Goal: Transaction & Acquisition: Book appointment/travel/reservation

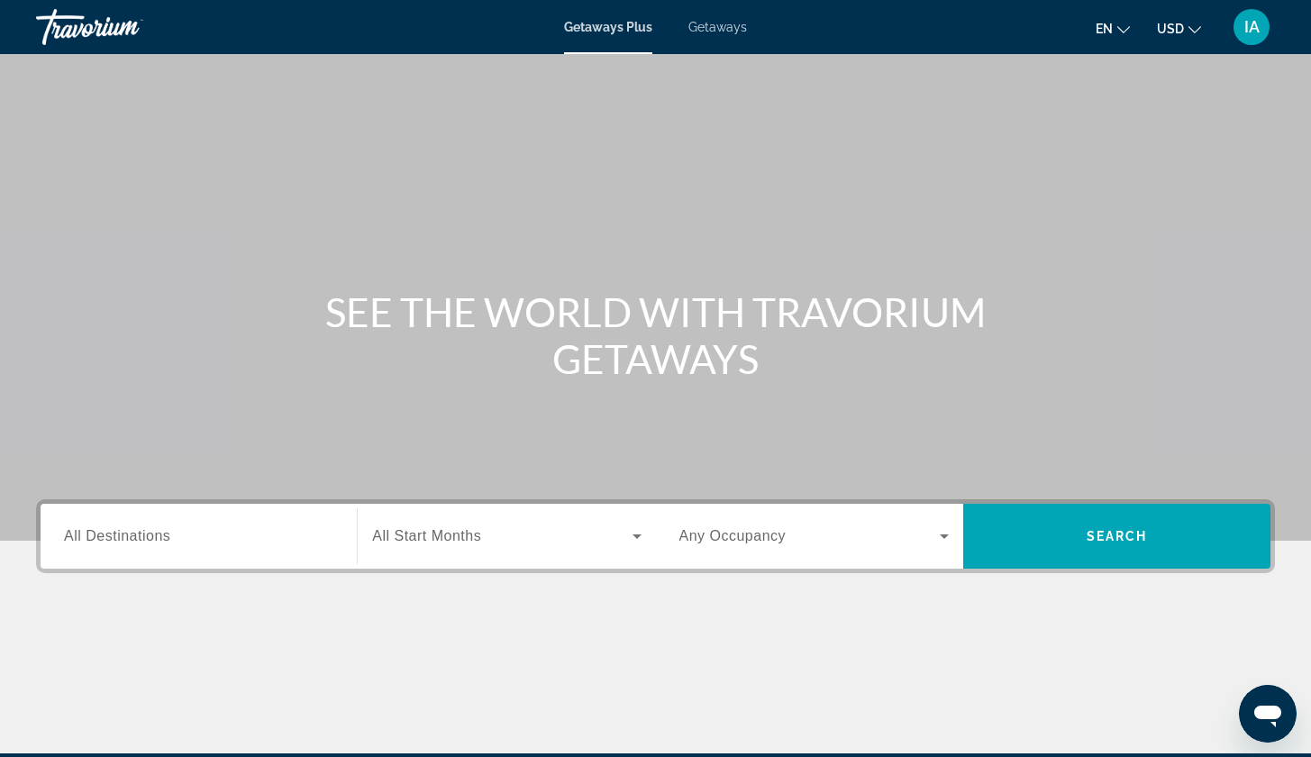
click at [219, 518] on div "Search widget" at bounding box center [198, 536] width 269 height 51
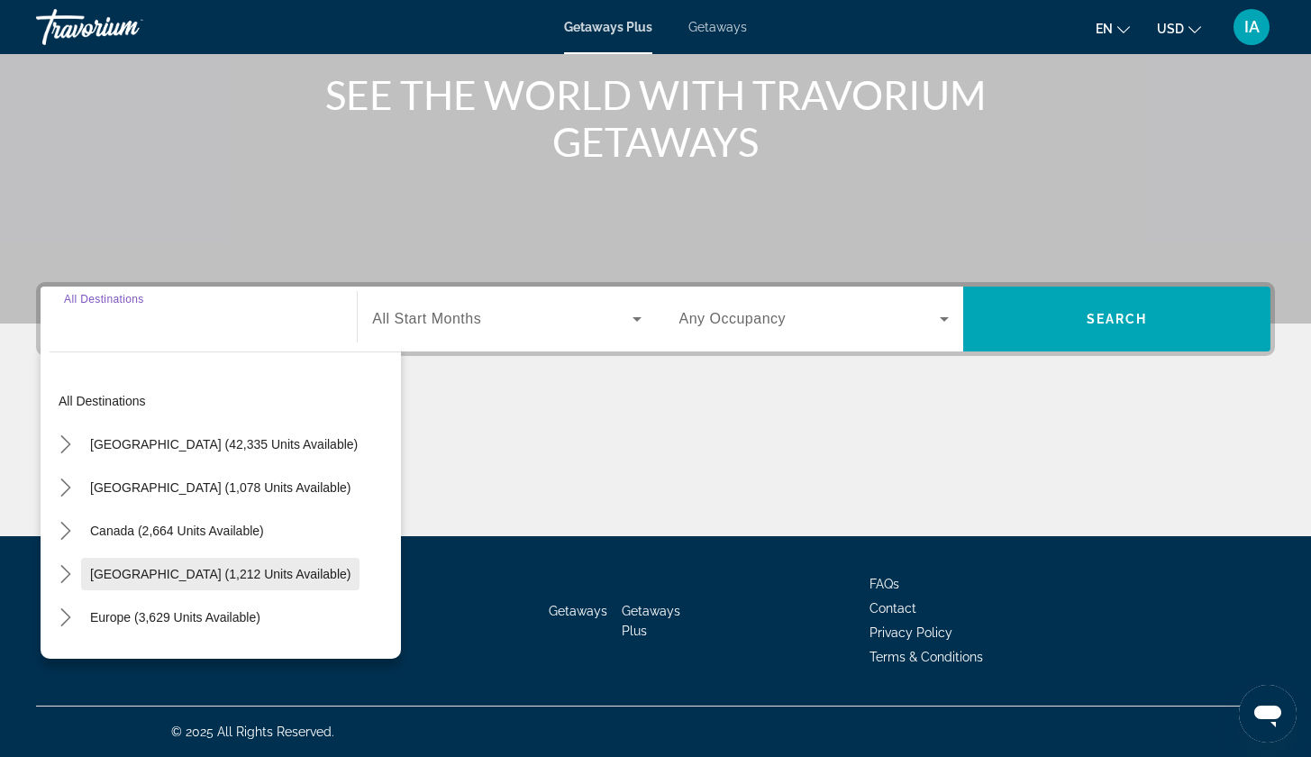
scroll to position [217, 0]
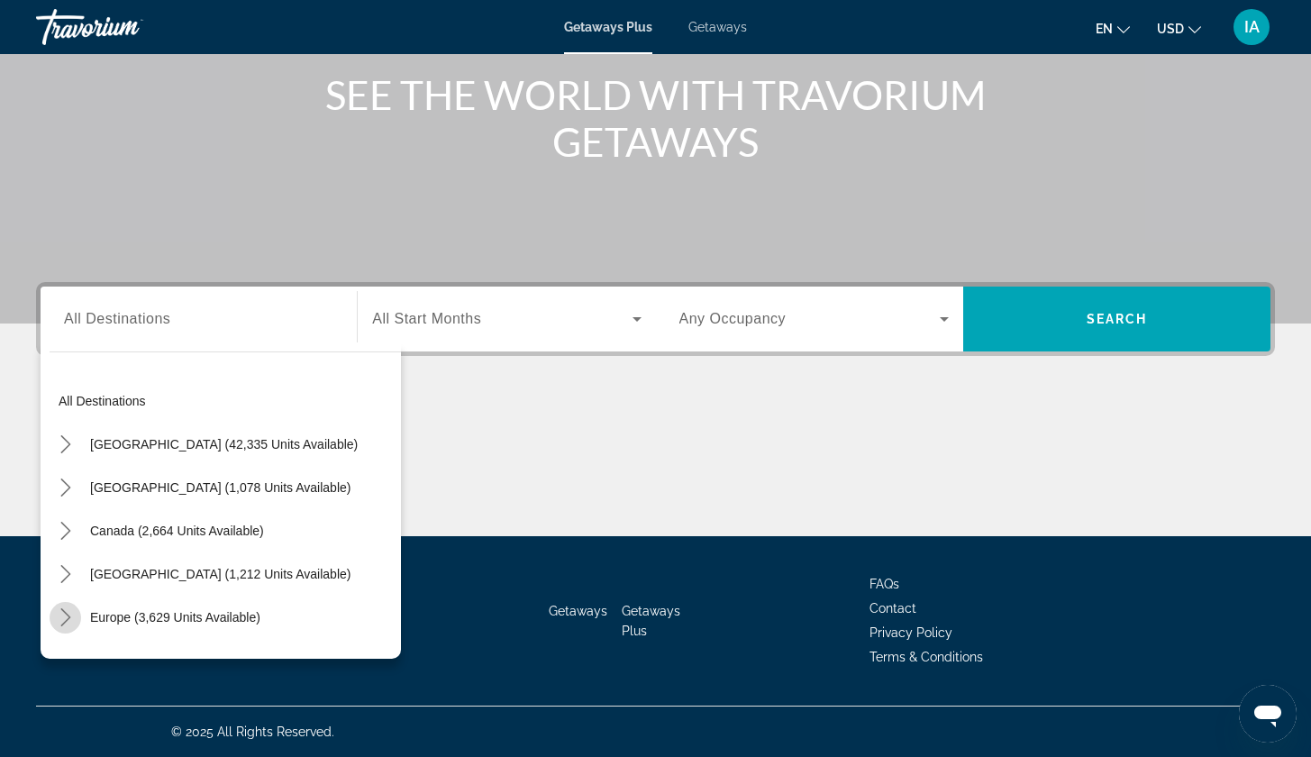
click at [63, 611] on icon "Toggle Europe (3,629 units available) submenu" at bounding box center [65, 617] width 10 height 18
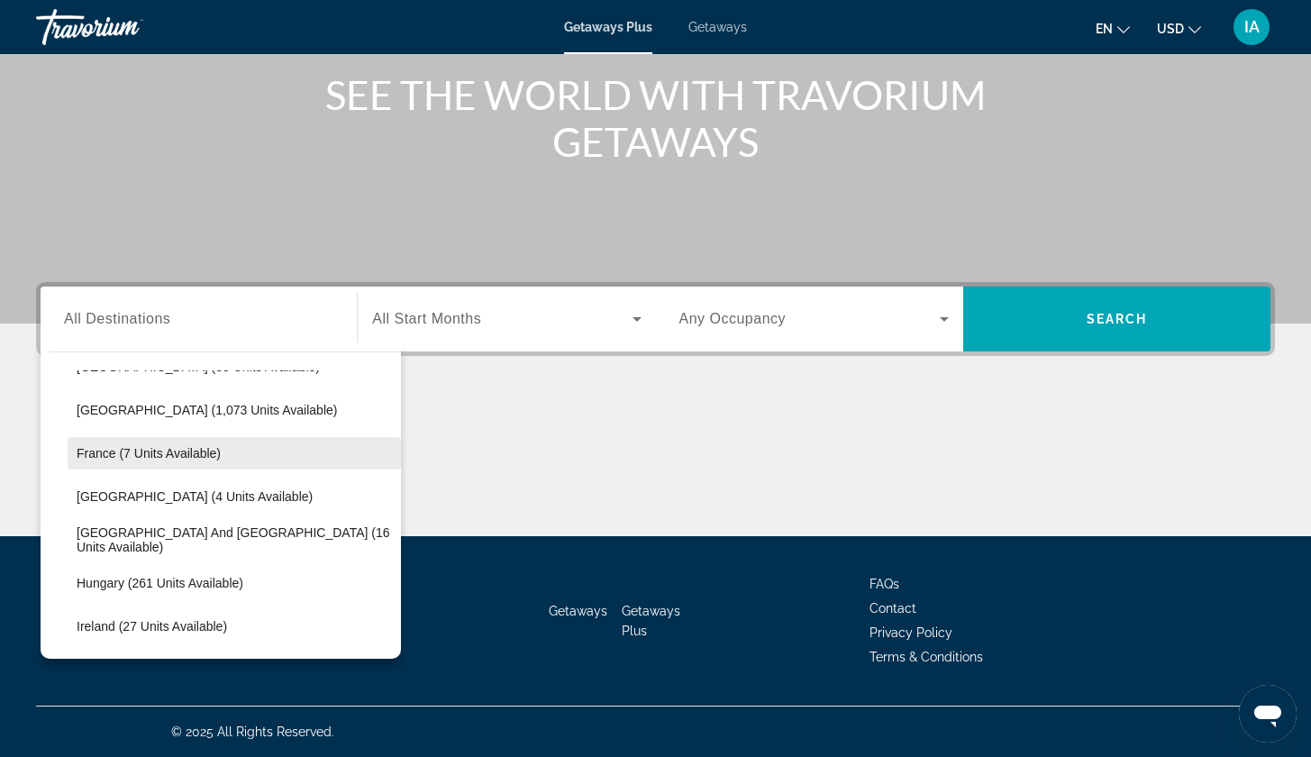
scroll to position [381, 0]
click at [723, 32] on span "Getaways" at bounding box center [717, 27] width 59 height 14
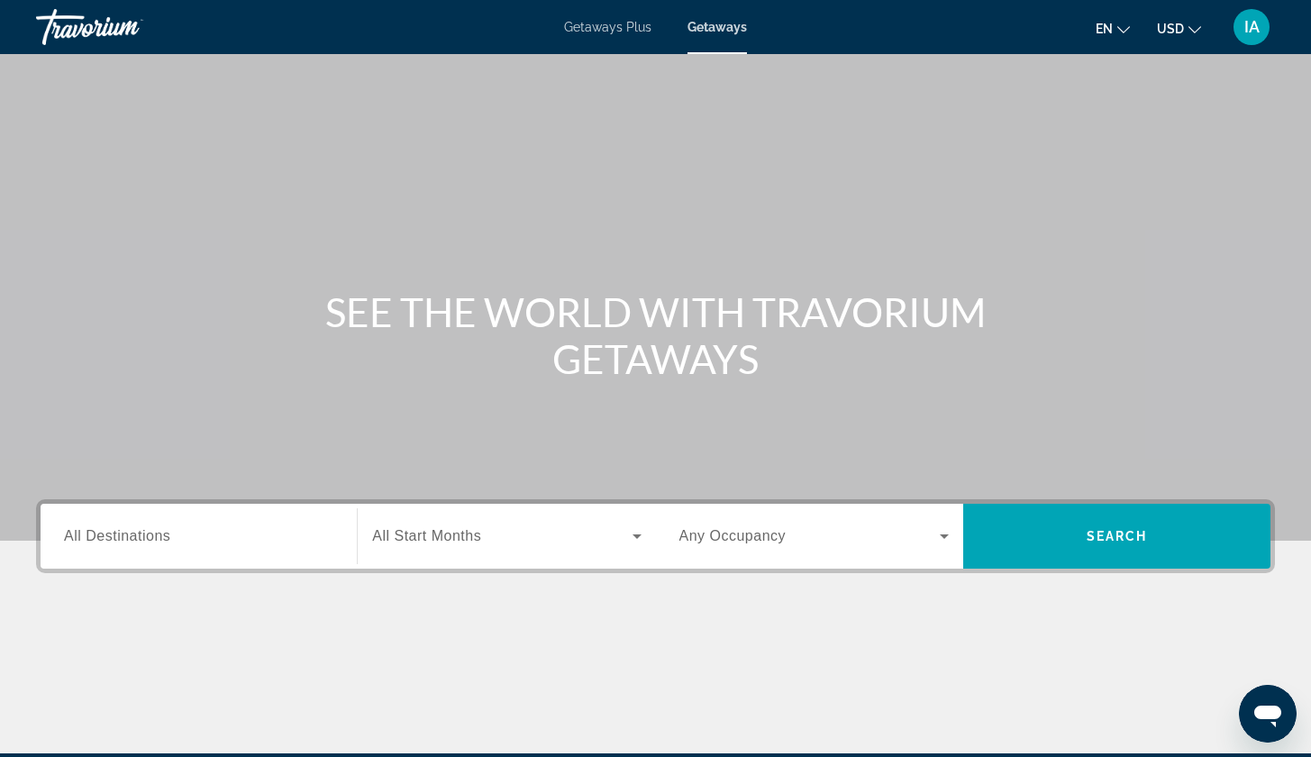
click at [172, 549] on div "Search widget" at bounding box center [198, 536] width 269 height 51
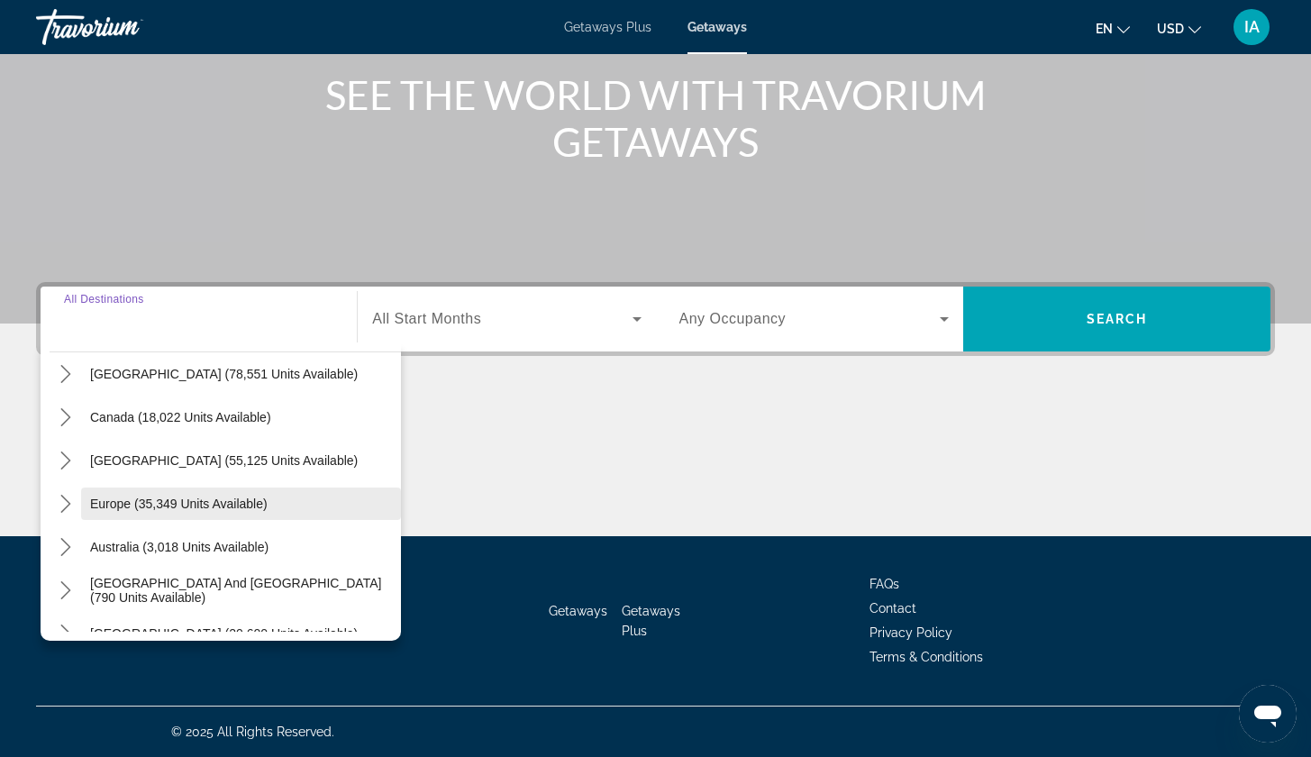
scroll to position [97, 0]
click at [68, 491] on mat-icon "Toggle Europe (35,349 units available) submenu" at bounding box center [66, 503] width 32 height 32
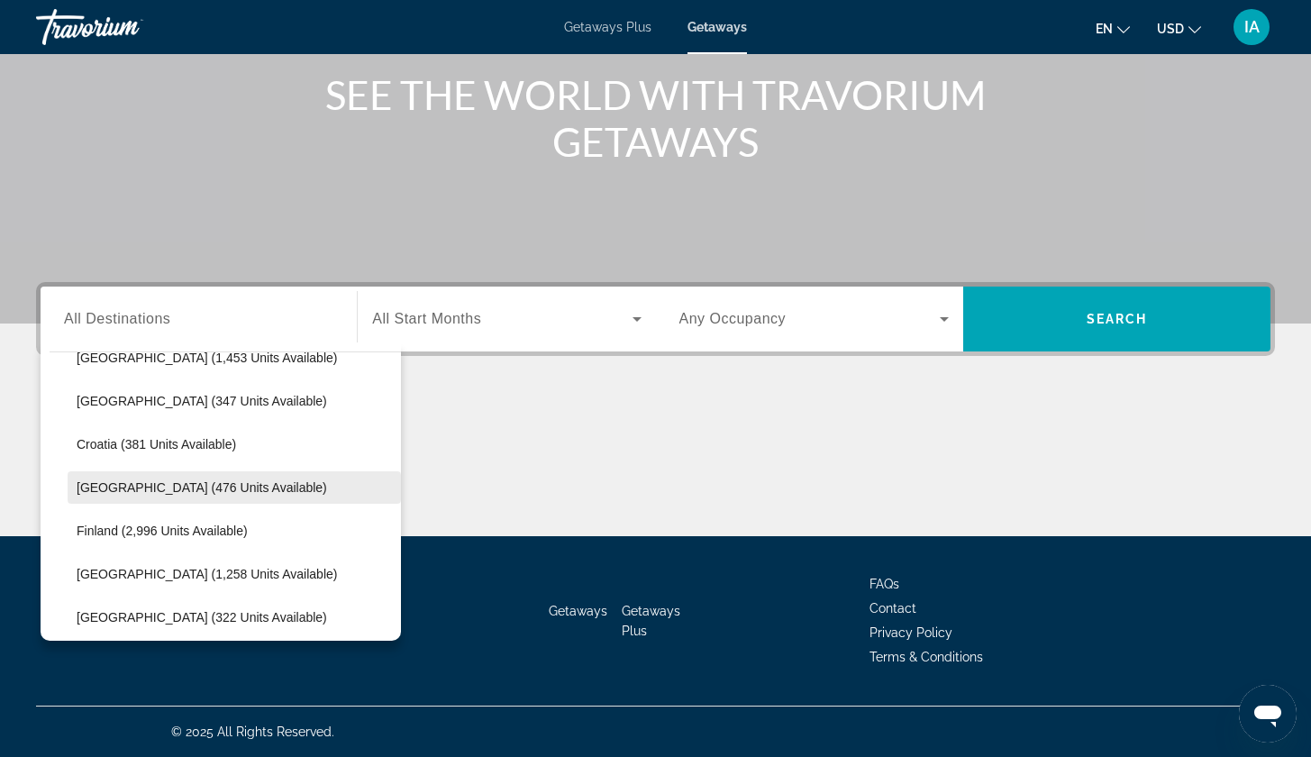
scroll to position [329, 0]
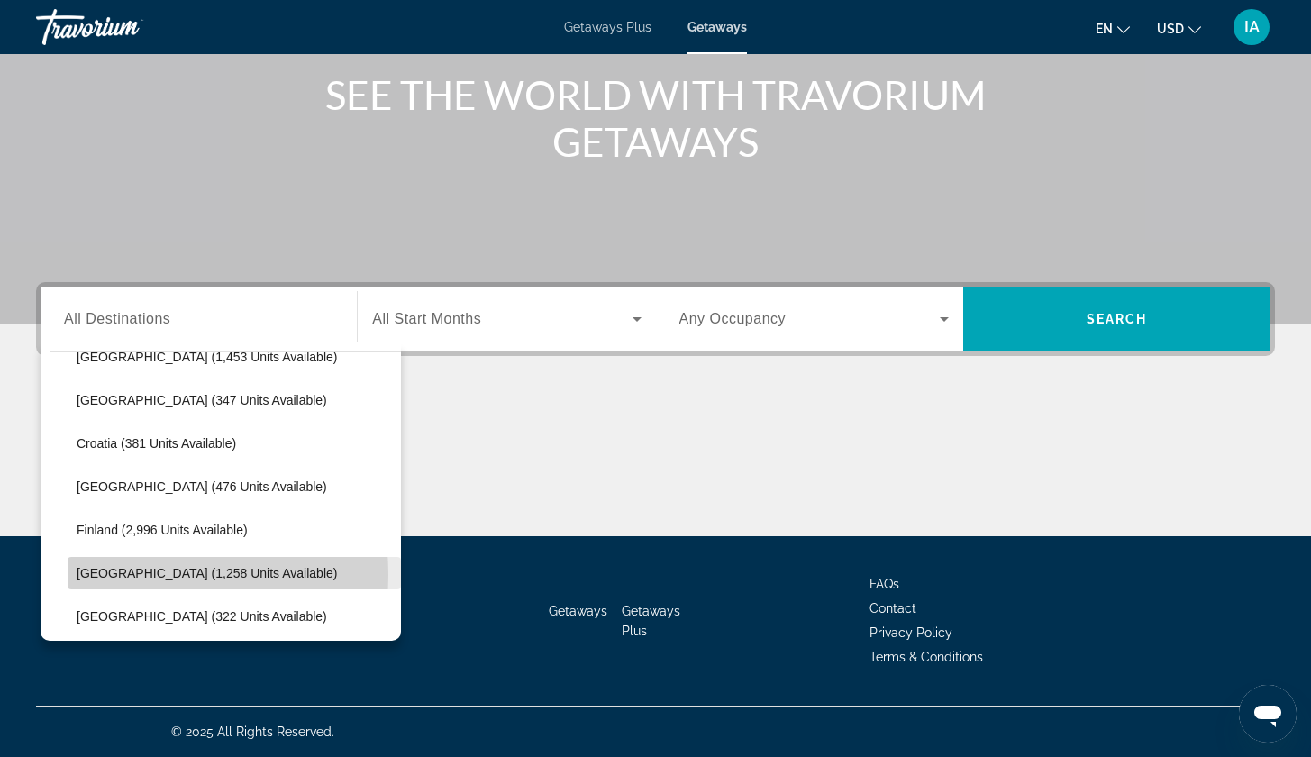
click at [113, 575] on span "[GEOGRAPHIC_DATA] (1,258 units available)" at bounding box center [207, 573] width 260 height 14
type input "**********"
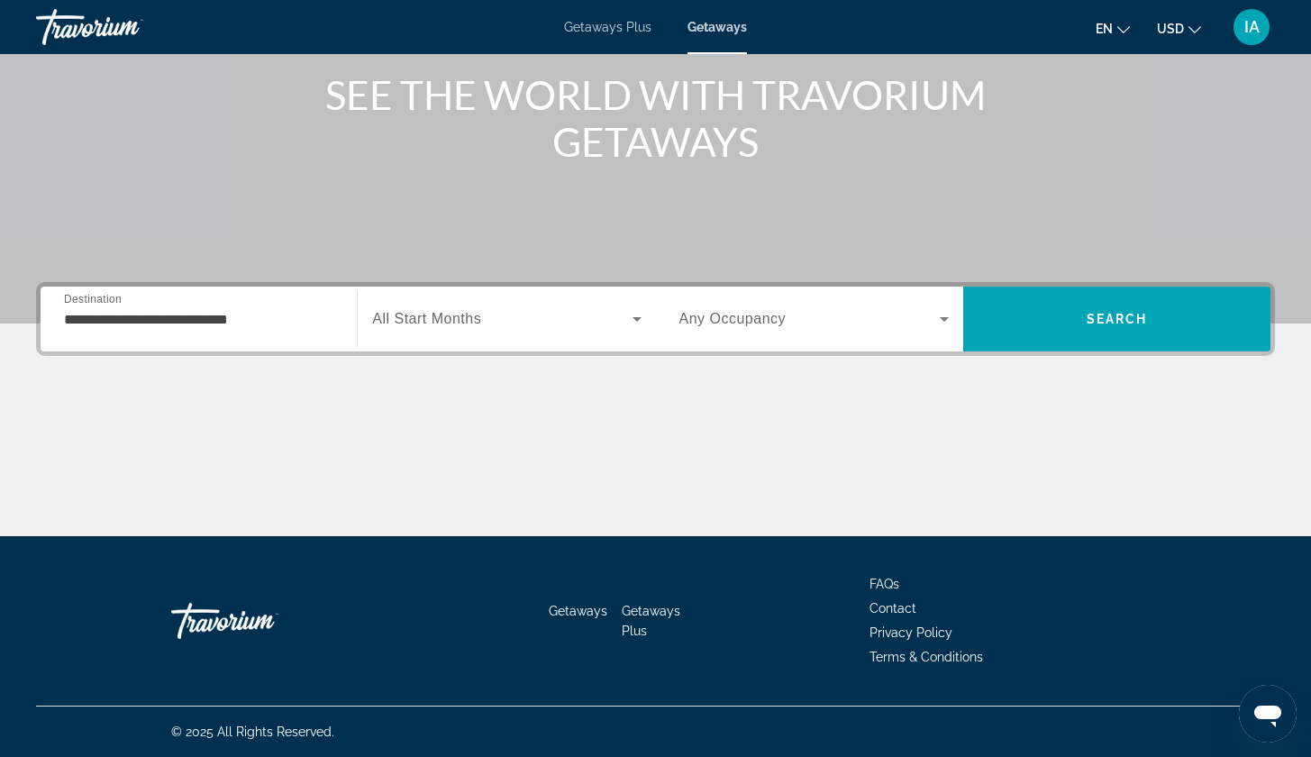
click at [823, 334] on div "Search widget" at bounding box center [813, 319] width 269 height 50
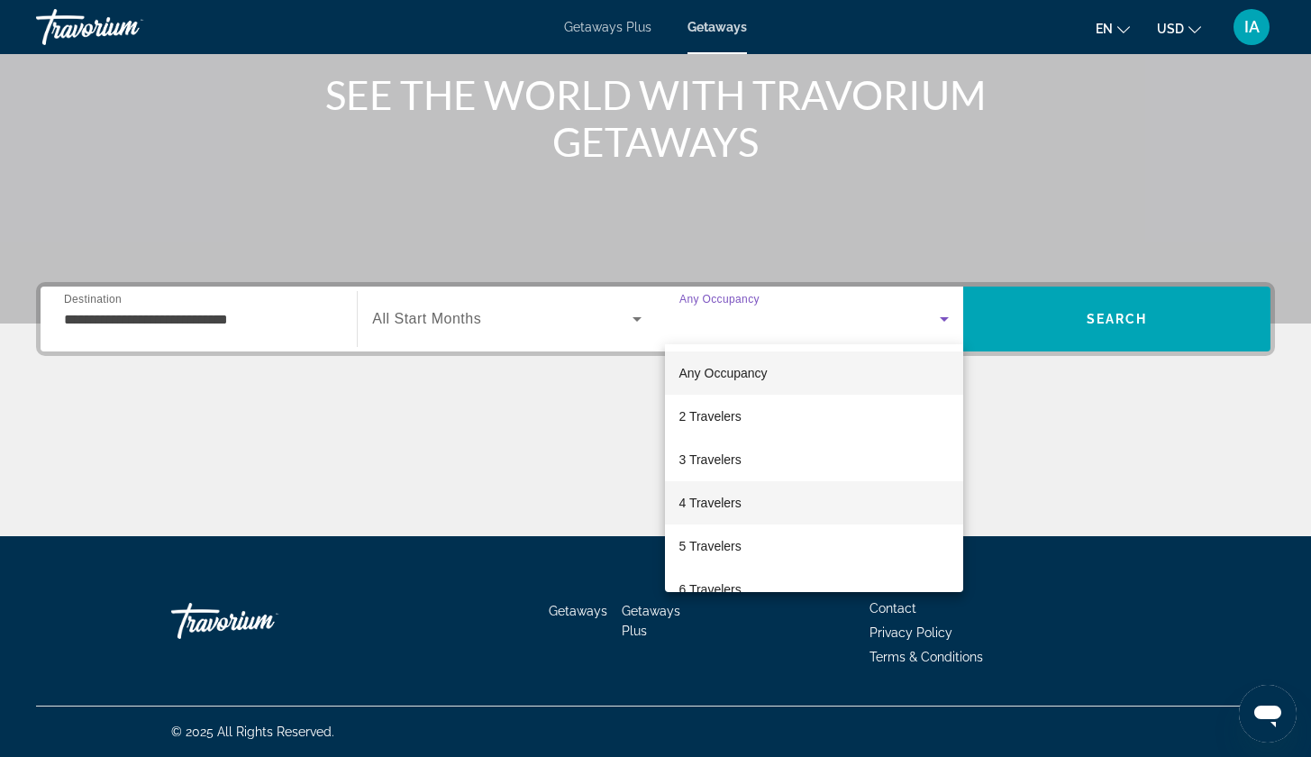
click at [725, 496] on span "4 Travelers" at bounding box center [710, 503] width 62 height 22
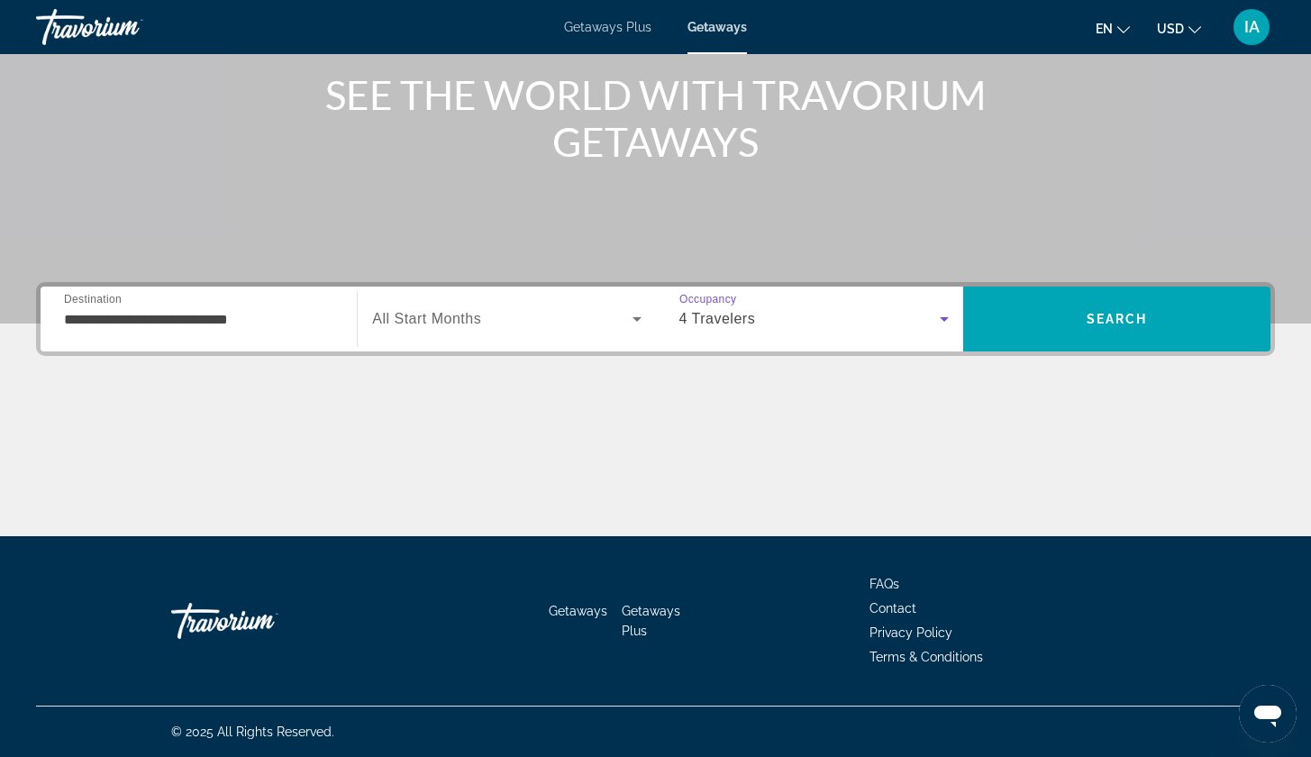
click at [569, 317] on span "Search widget" at bounding box center [502, 319] width 260 height 22
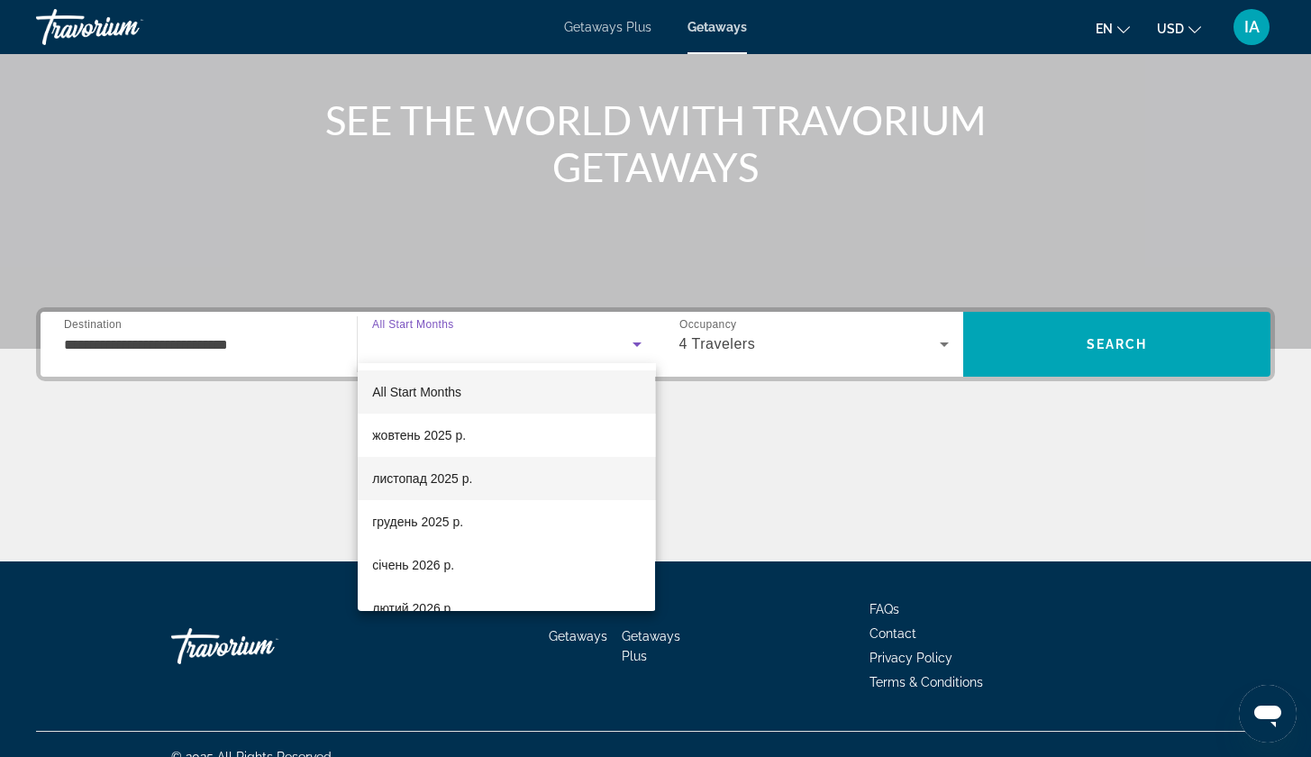
scroll to position [187, 0]
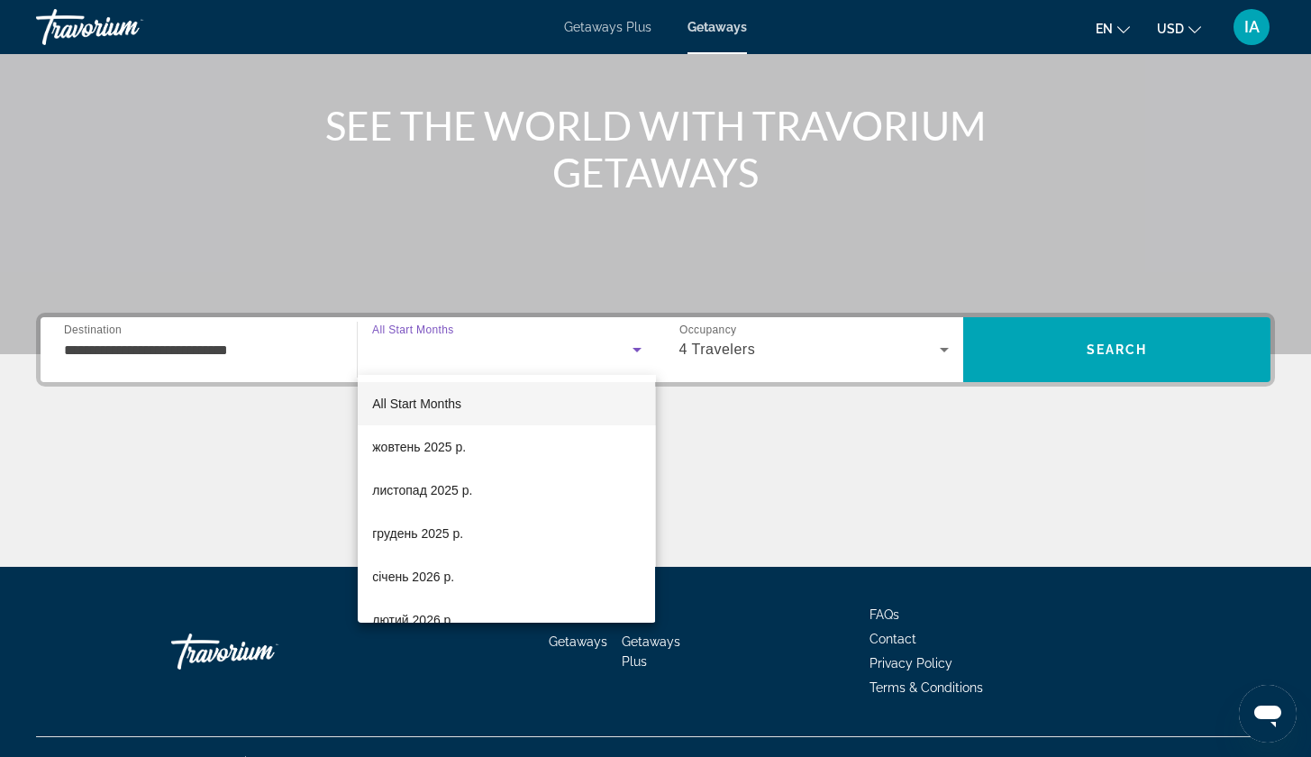
click at [517, 358] on div at bounding box center [655, 378] width 1311 height 757
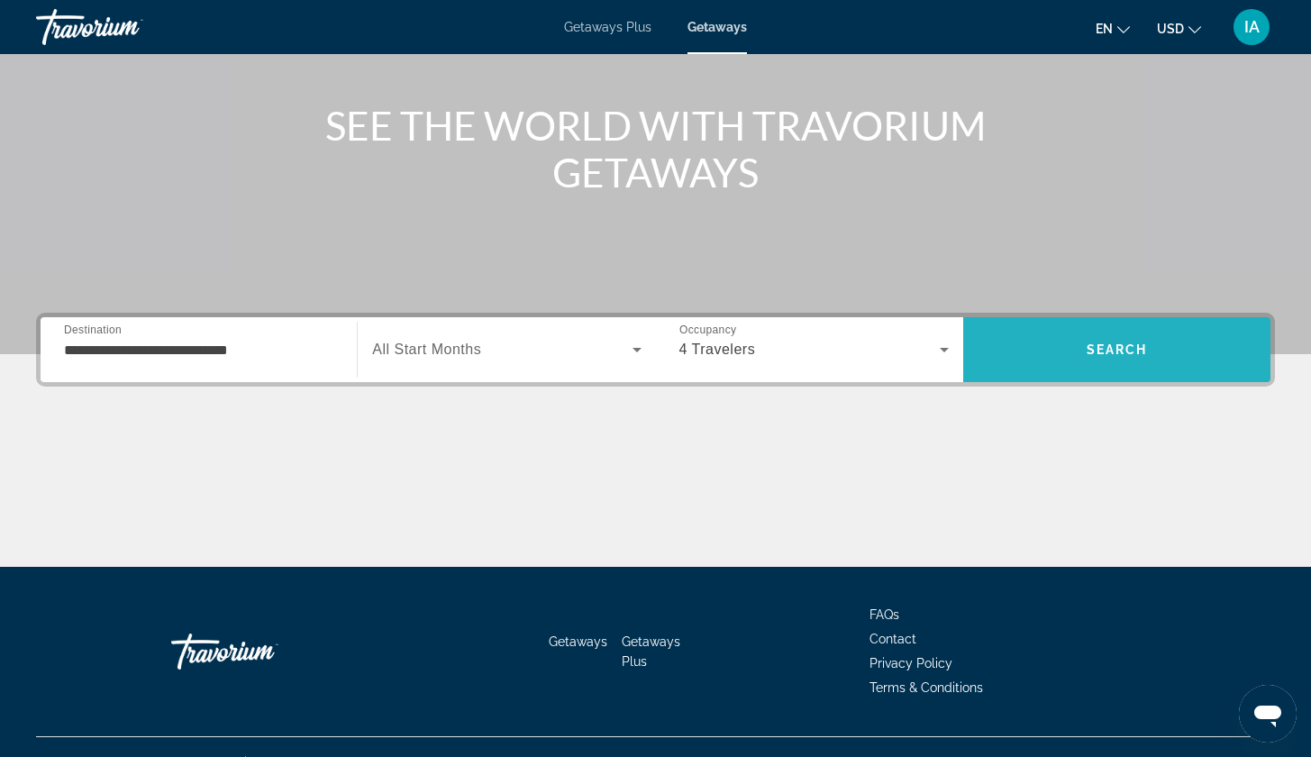
click at [1093, 362] on span "Search" at bounding box center [1116, 349] width 307 height 43
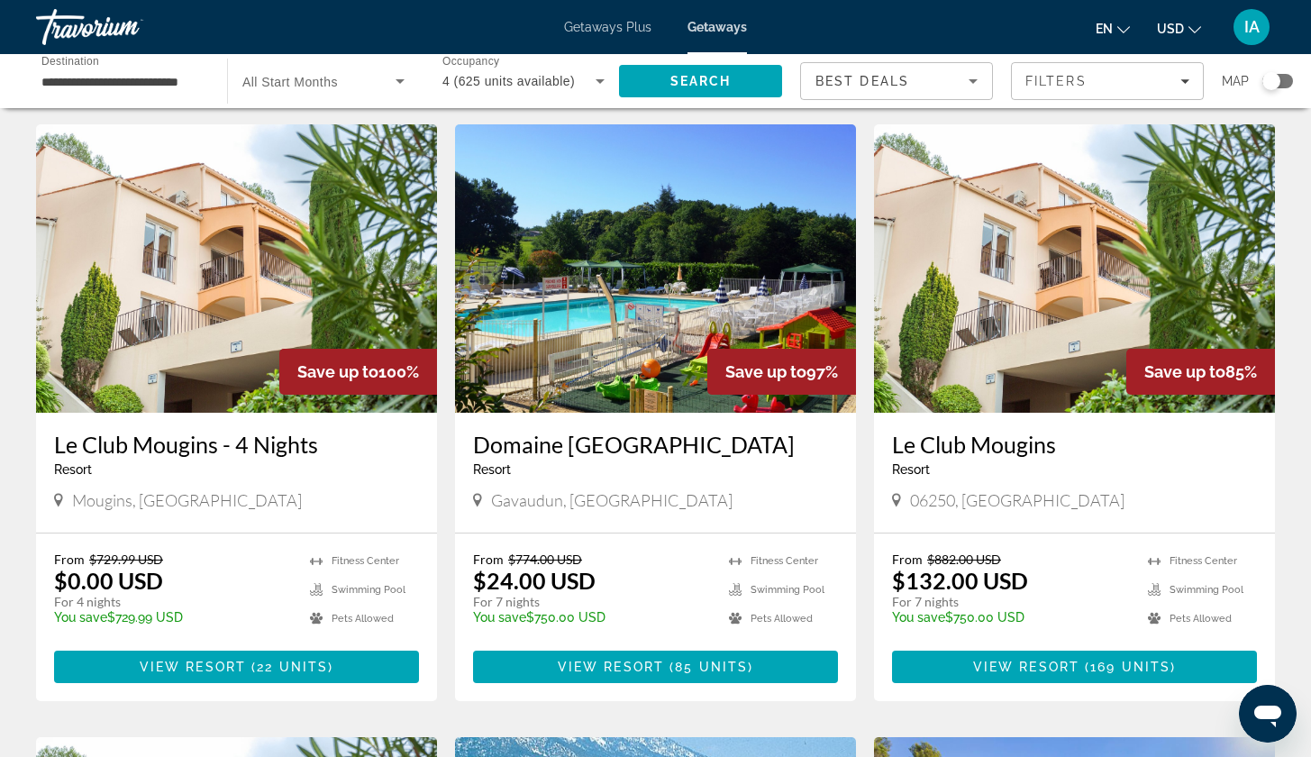
scroll to position [46, 0]
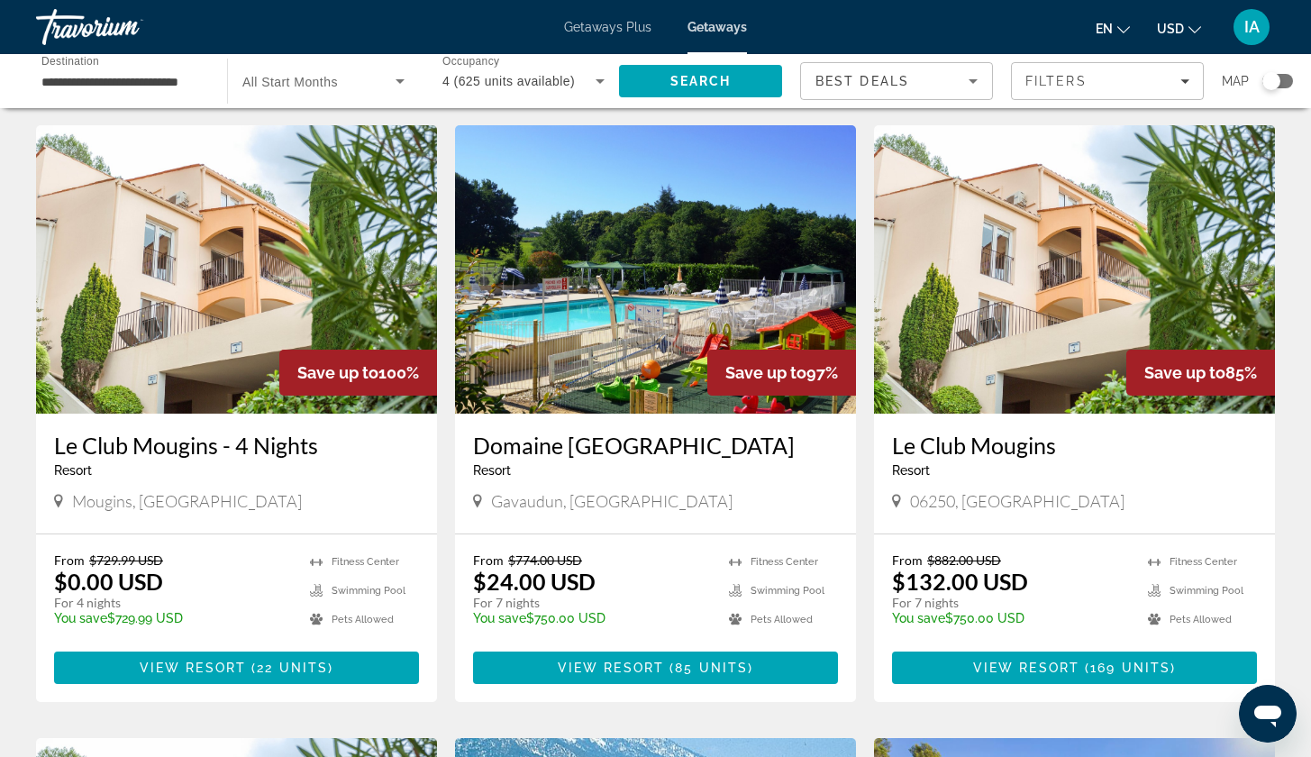
drag, startPoint x: 716, startPoint y: 447, endPoint x: 677, endPoint y: 447, distance: 39.6
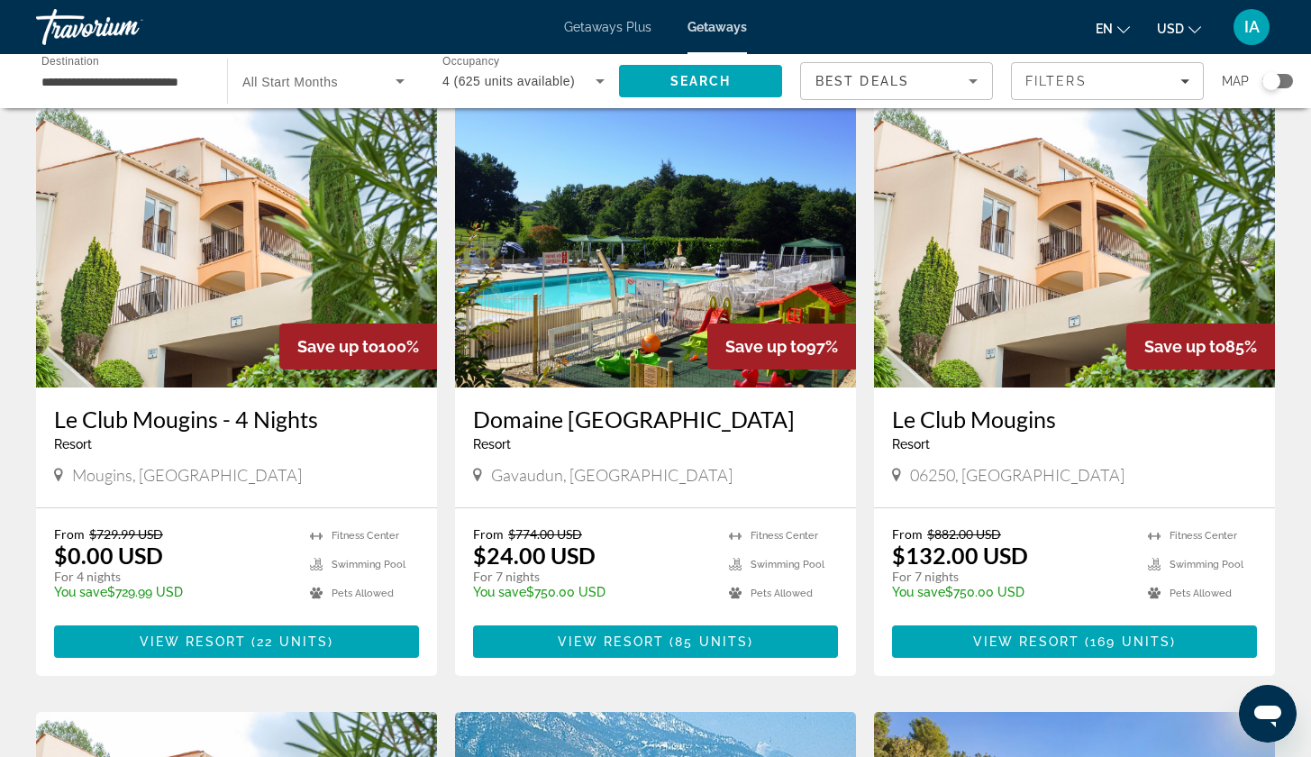
scroll to position [77, 0]
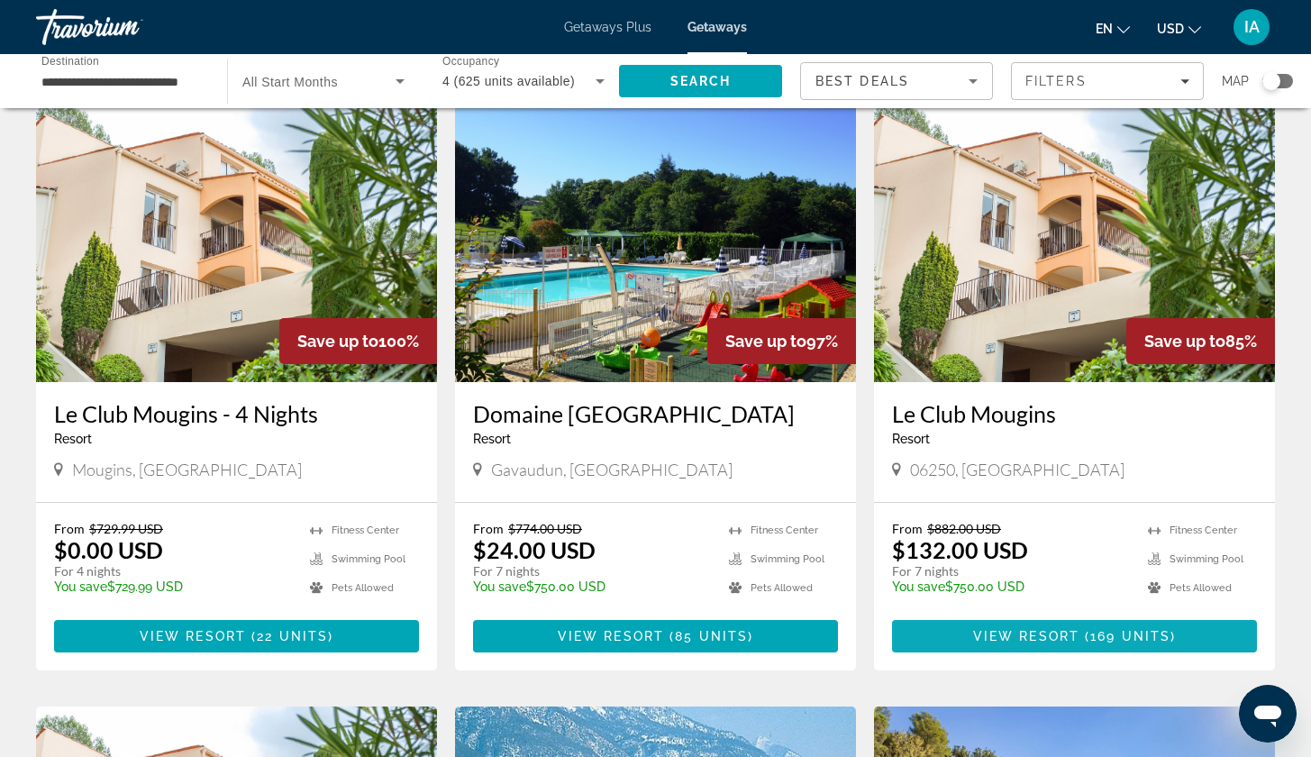
click at [1073, 625] on span "Main content" at bounding box center [1074, 636] width 365 height 43
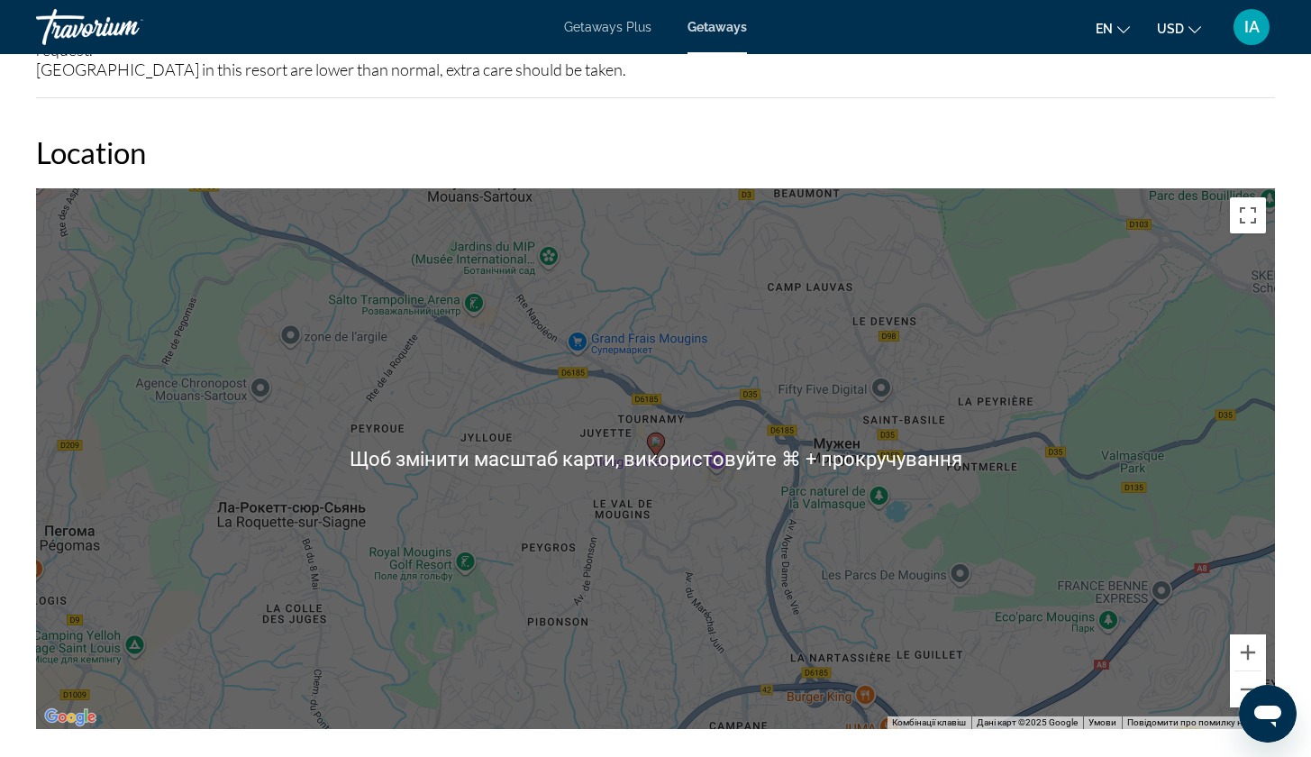
scroll to position [2487, 0]
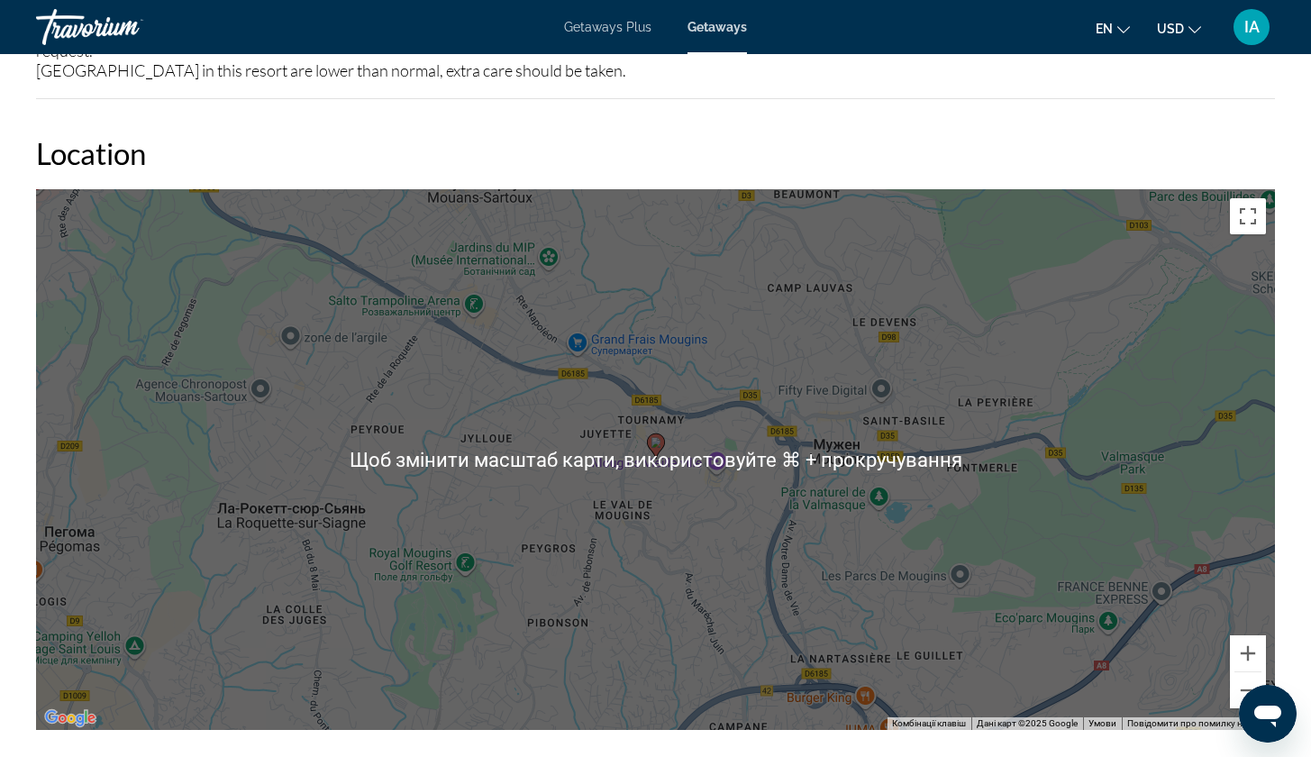
click at [682, 481] on div "Увімкніть режим перетягування за допомогою клавіатури, натиснувши Alt + Enter. …" at bounding box center [655, 459] width 1239 height 541
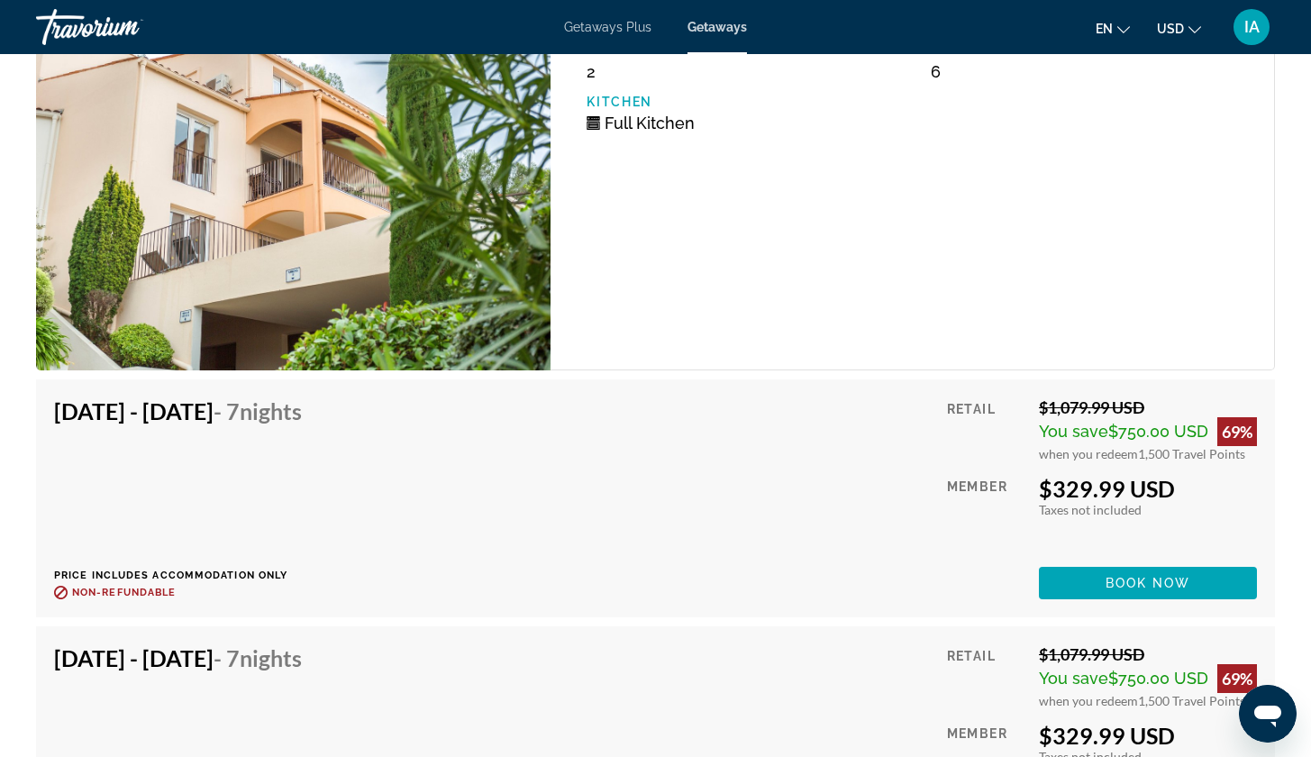
scroll to position [3486, 0]
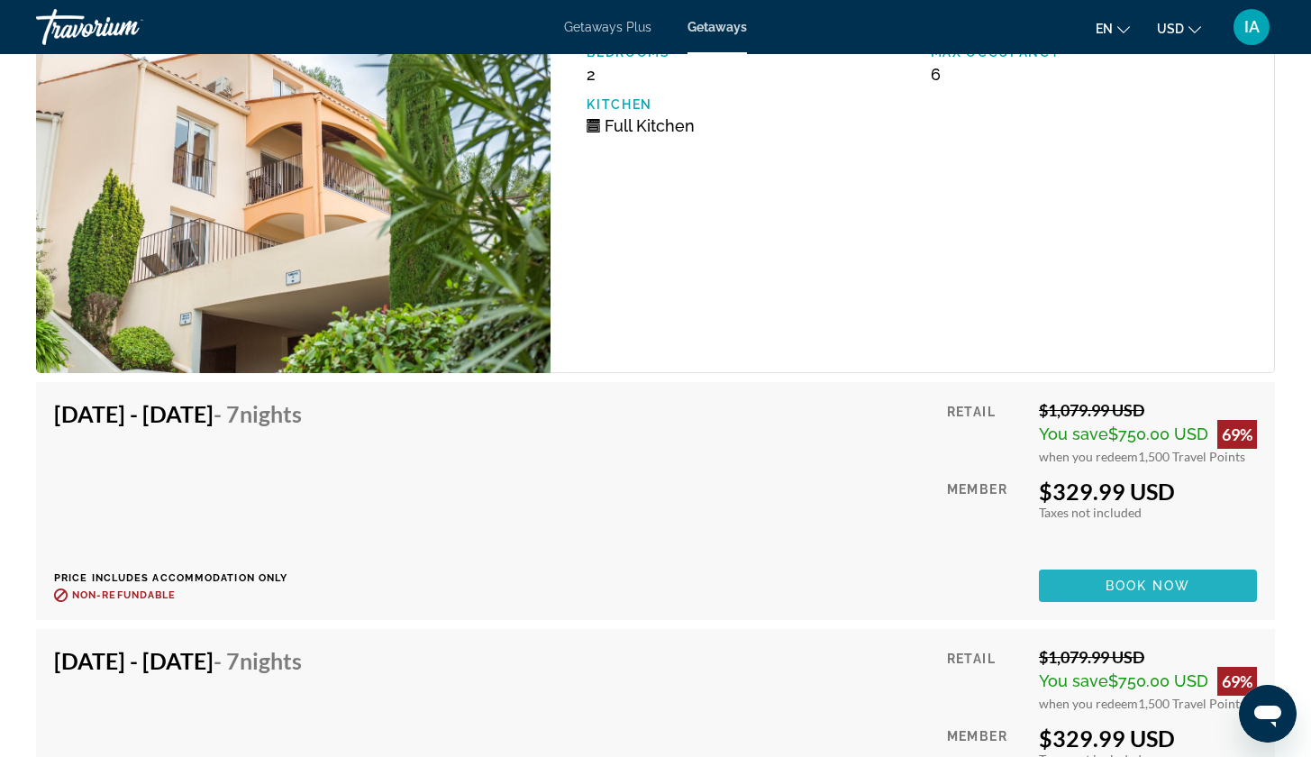
click at [1112, 579] on span "Book now" at bounding box center [1149, 585] width 86 height 14
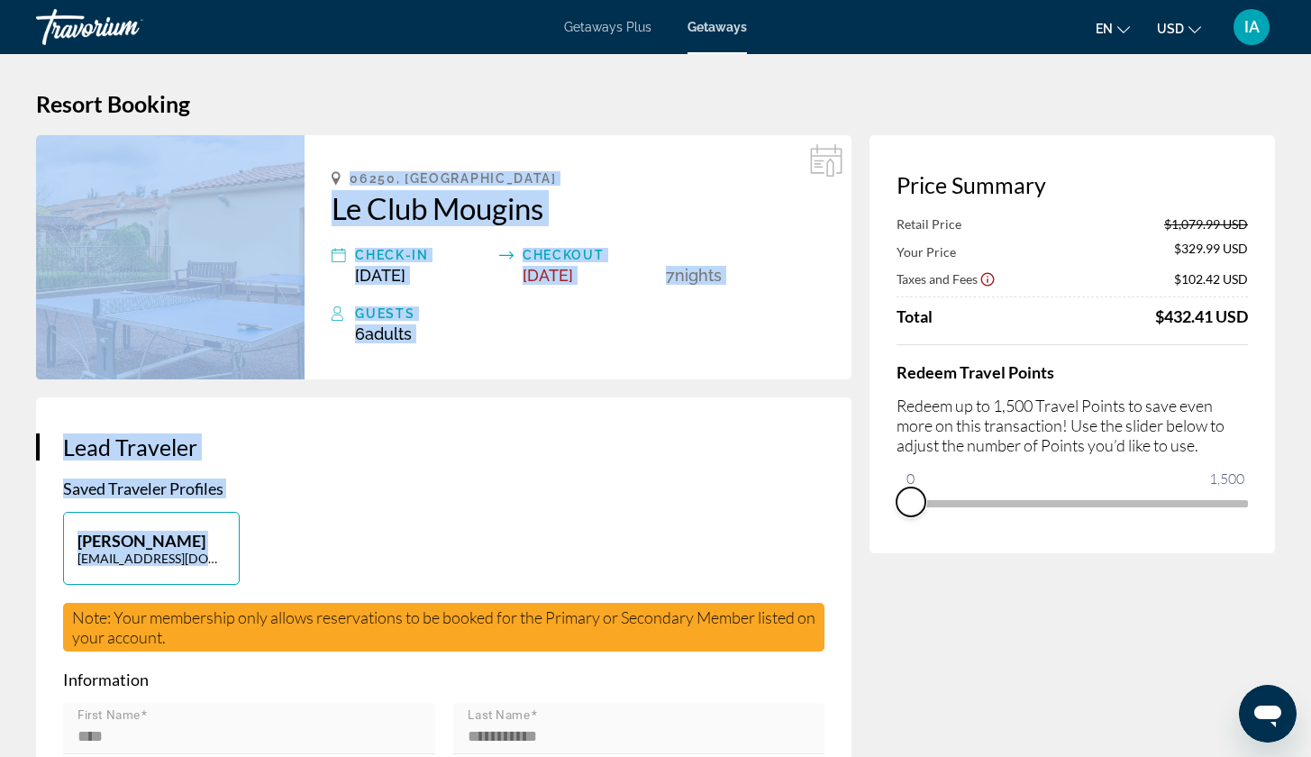
drag, startPoint x: 1232, startPoint y: 533, endPoint x: 844, endPoint y: 563, distance: 388.7
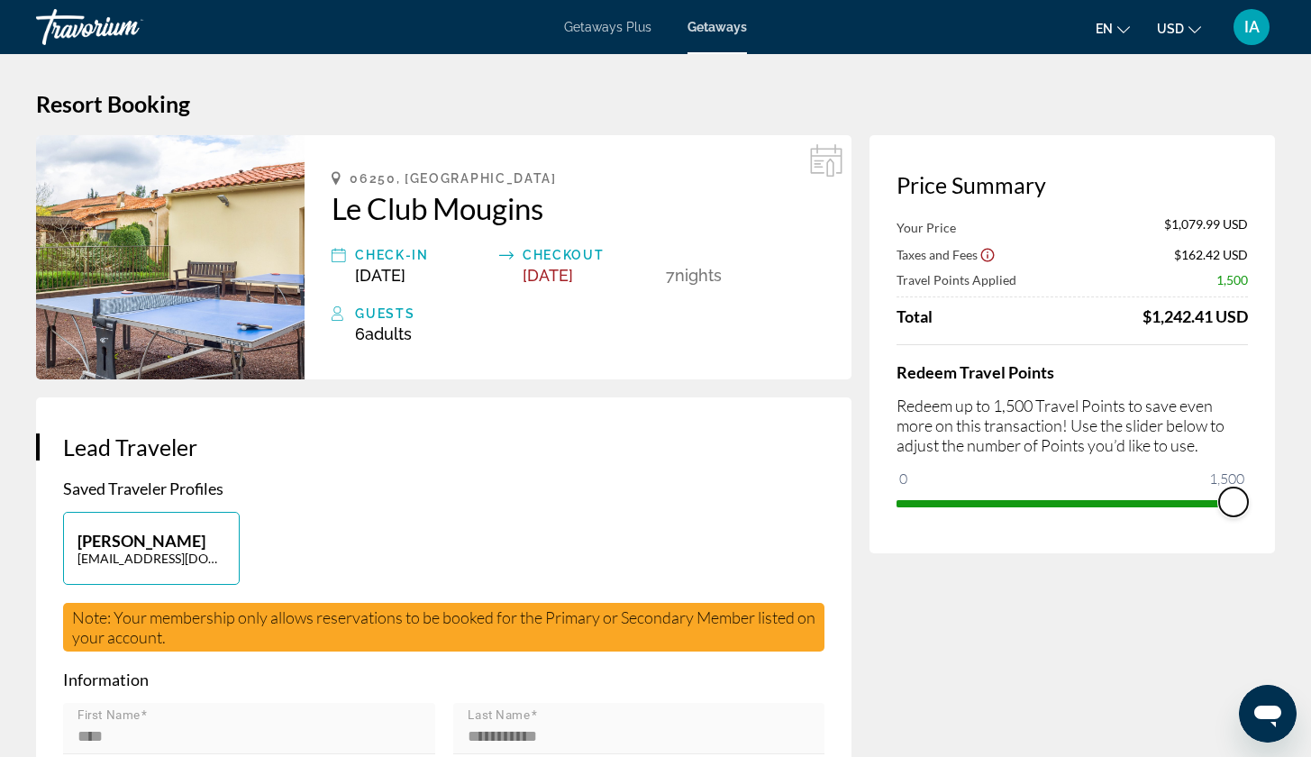
drag, startPoint x: 916, startPoint y: 480, endPoint x: 1324, endPoint y: 555, distance: 414.1
click at [1311, 555] on html "Skip to main content Getaways Plus Getaways en English Español Français Italian…" at bounding box center [655, 378] width 1311 height 757
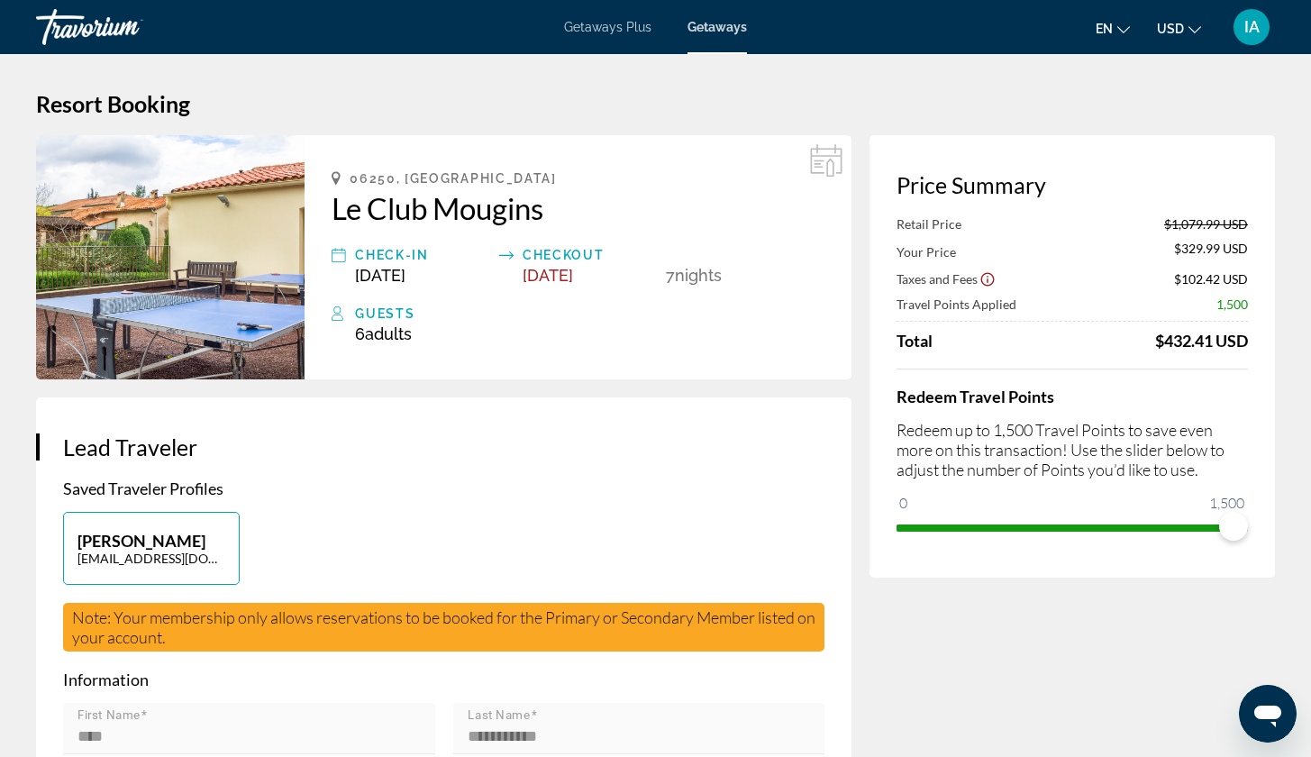
drag, startPoint x: 1158, startPoint y: 349, endPoint x: 1246, endPoint y: 351, distance: 88.3
click at [1246, 351] on div "$432.41 USD" at bounding box center [1201, 341] width 93 height 20
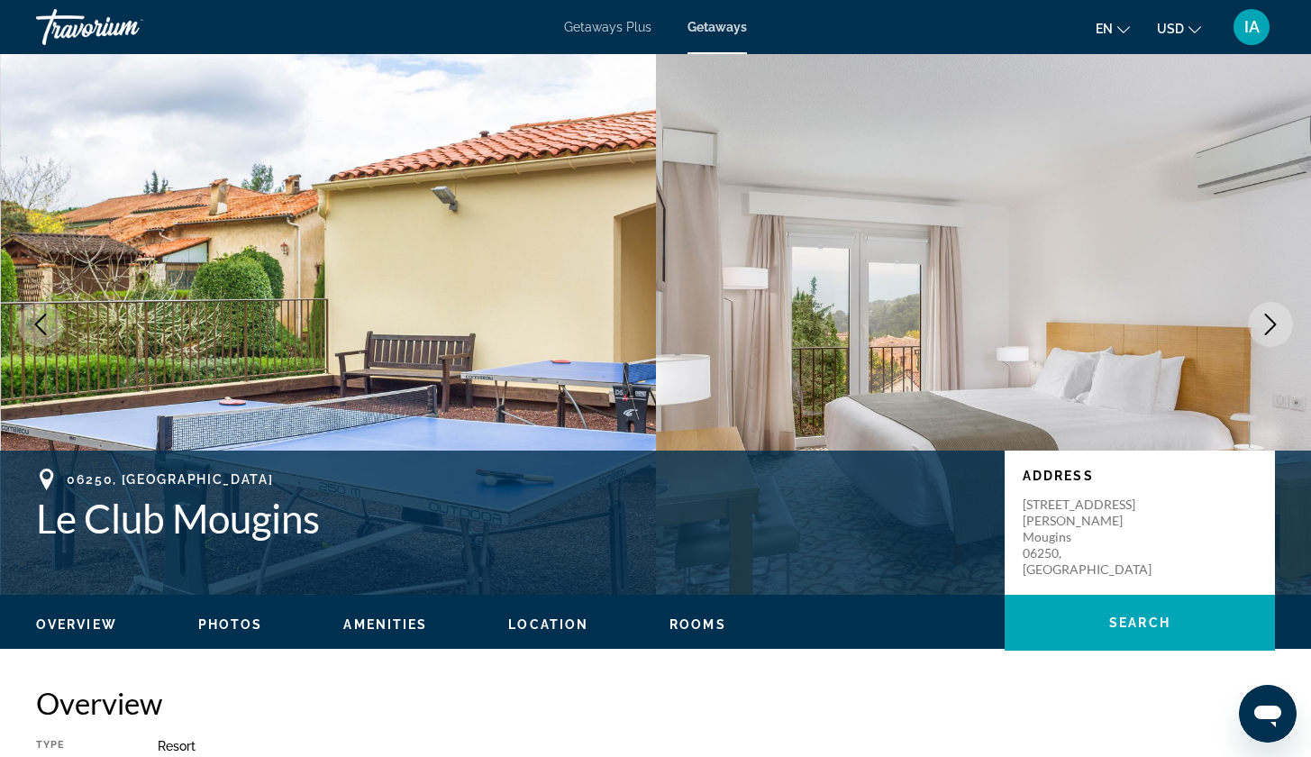
click at [700, 21] on span "Getaways" at bounding box center [717, 27] width 59 height 14
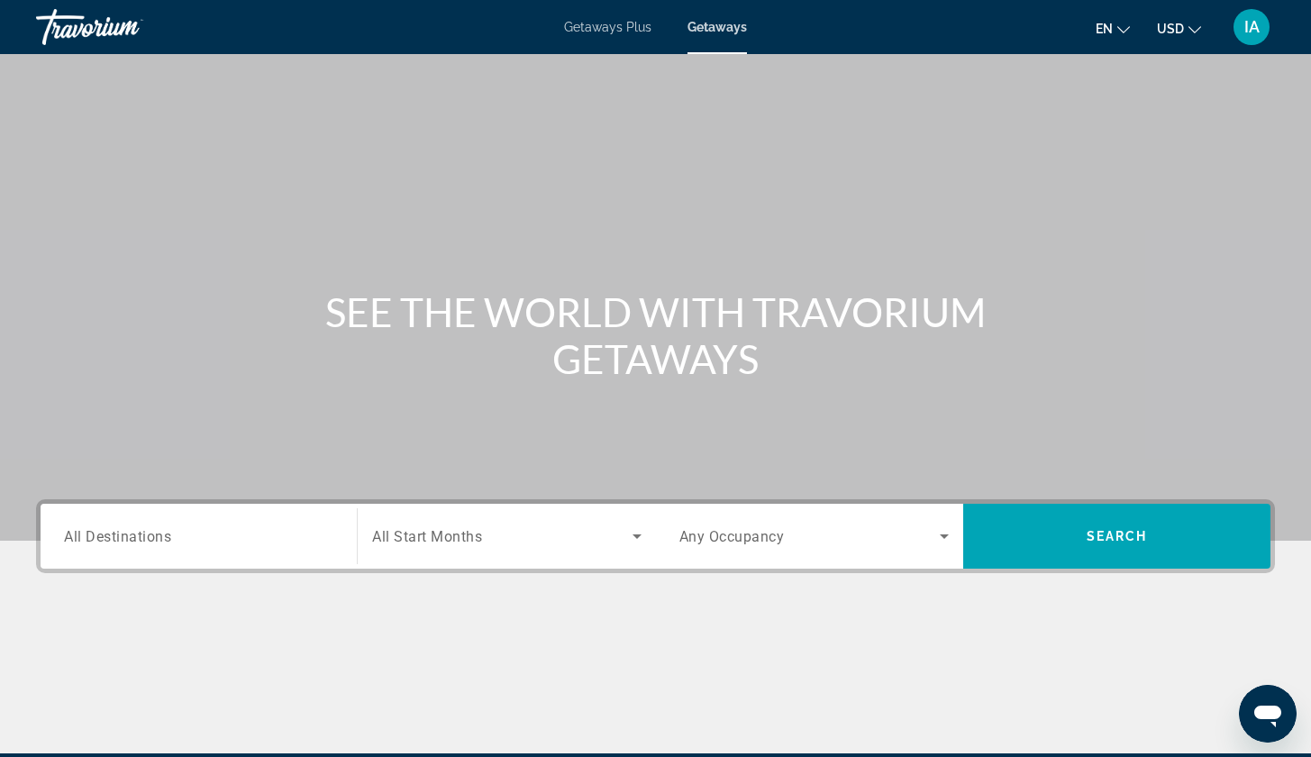
click at [225, 550] on div "Search widget" at bounding box center [198, 536] width 269 height 51
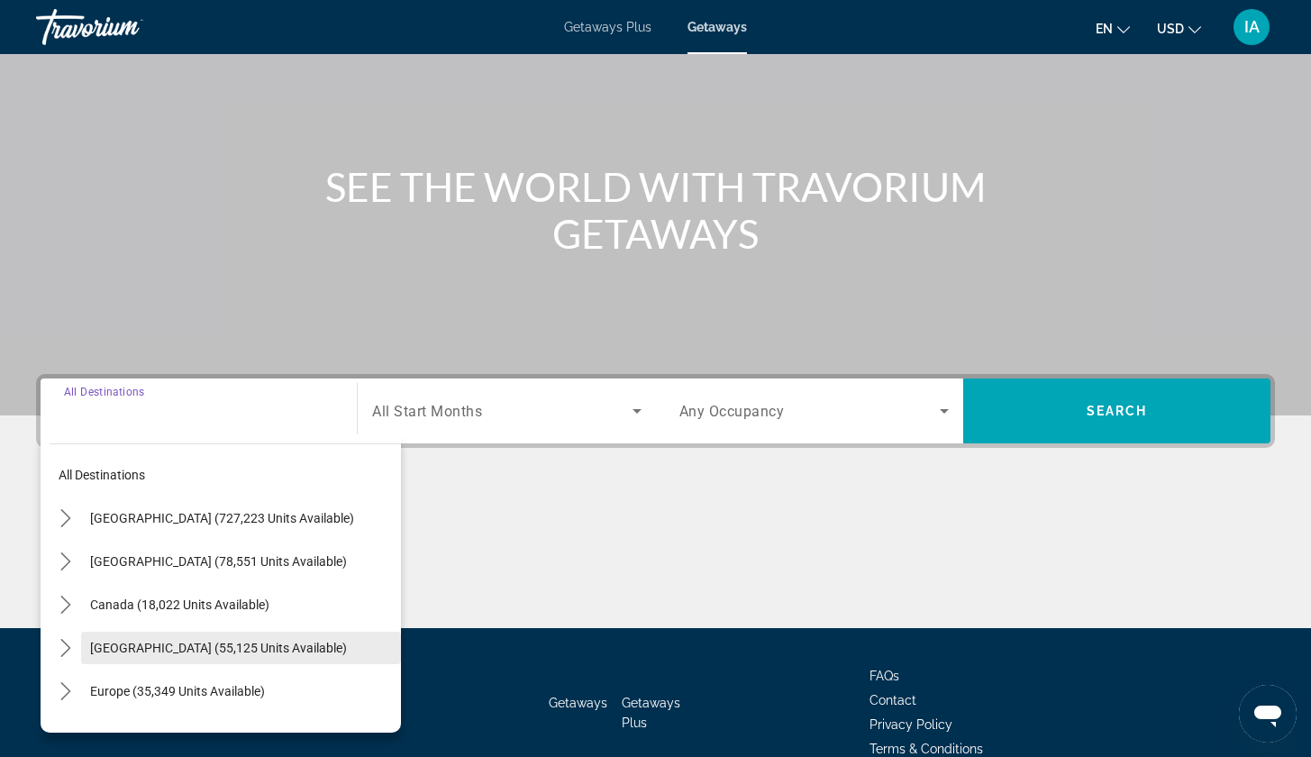
scroll to position [135, 0]
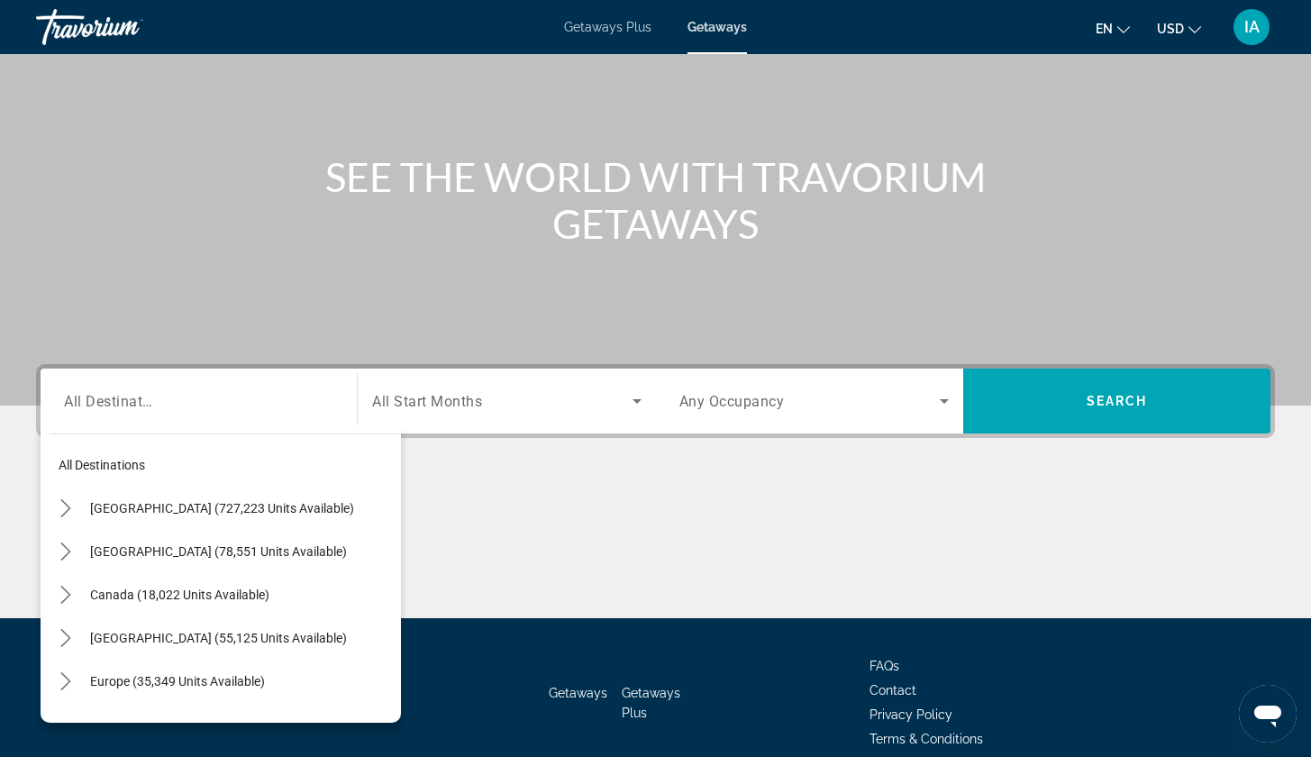
click at [500, 551] on div "Main content" at bounding box center [655, 550] width 1239 height 135
